Goal: Information Seeking & Learning: Learn about a topic

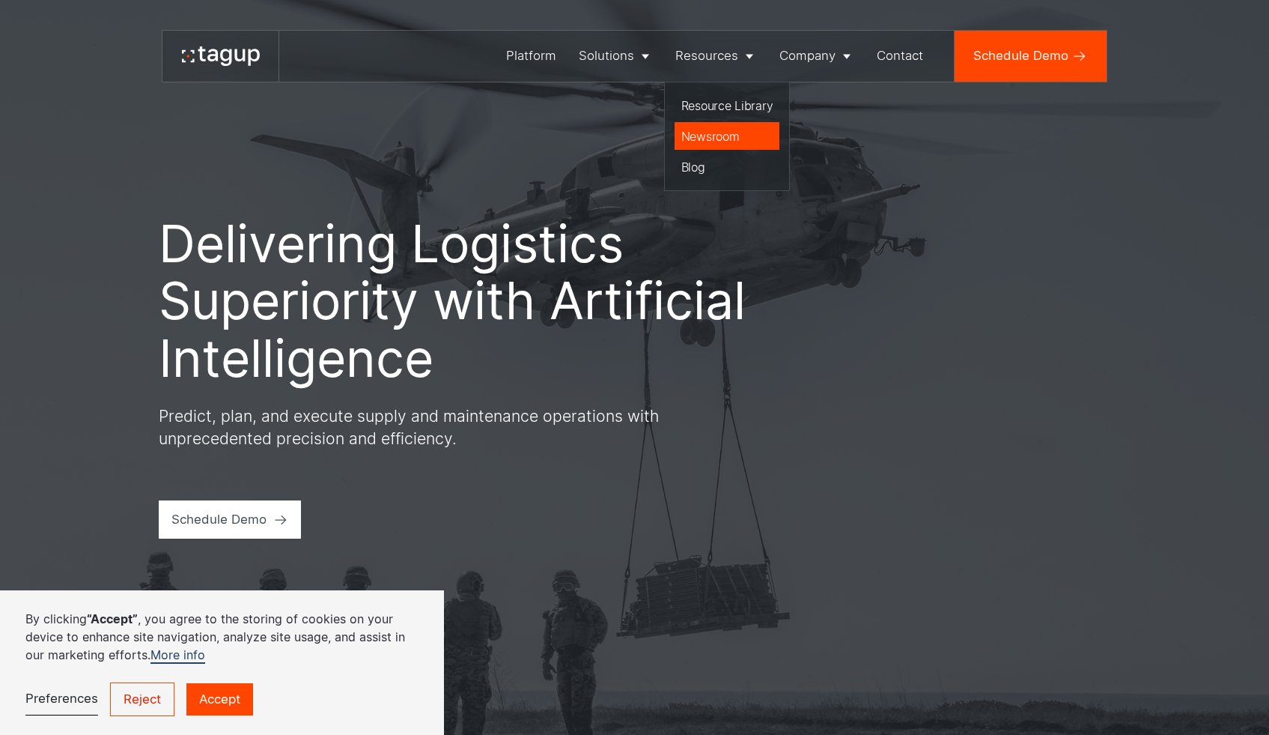
click at [720, 139] on div "Newsroom" at bounding box center [727, 136] width 92 height 18
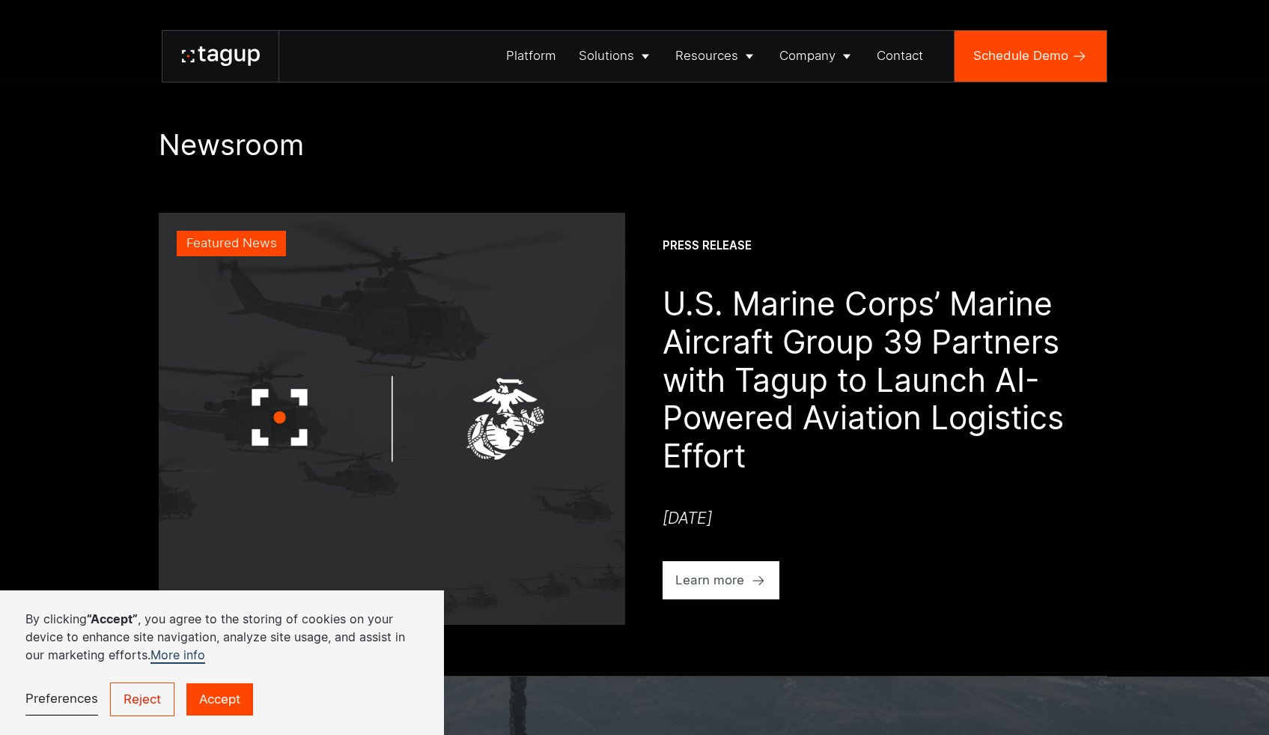
click at [549, 328] on img at bounding box center [392, 419] width 466 height 412
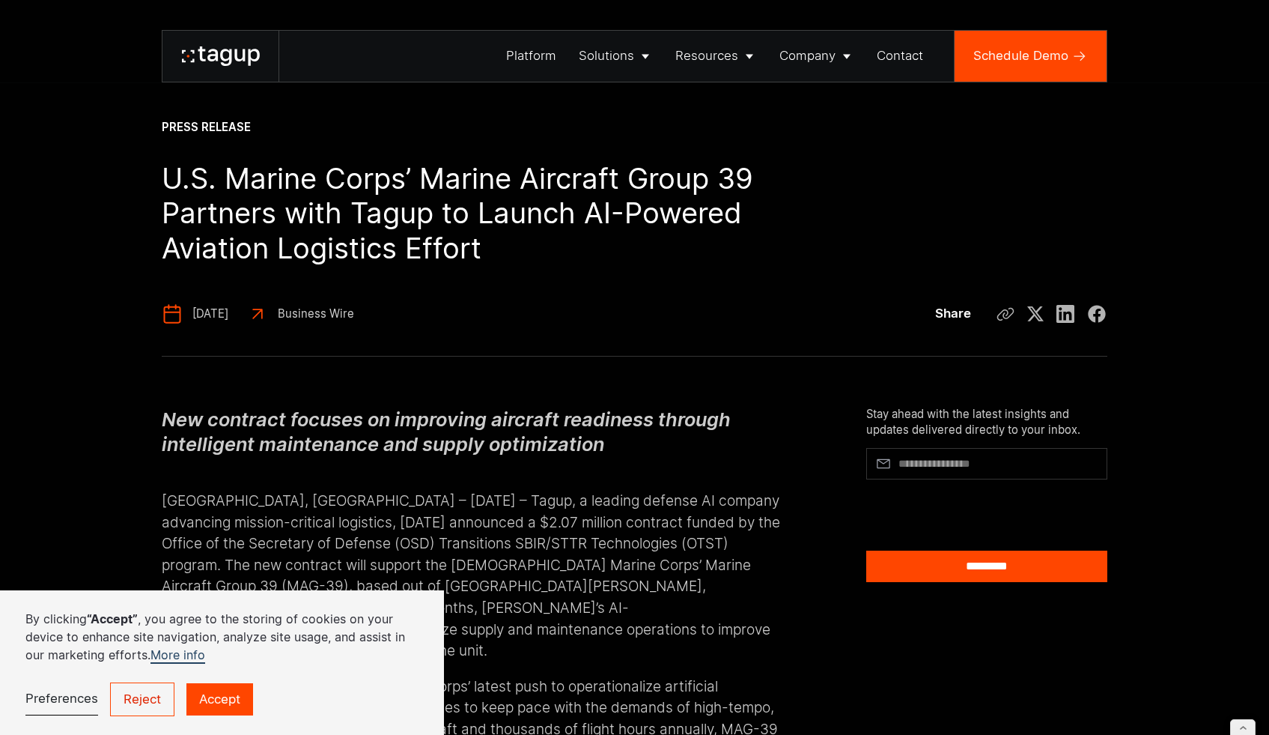
click at [324, 318] on div "Business Wire" at bounding box center [316, 314] width 76 height 16
